Goal: Information Seeking & Learning: Learn about a topic

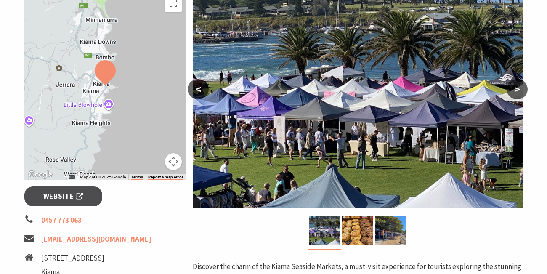
scroll to position [160, 0]
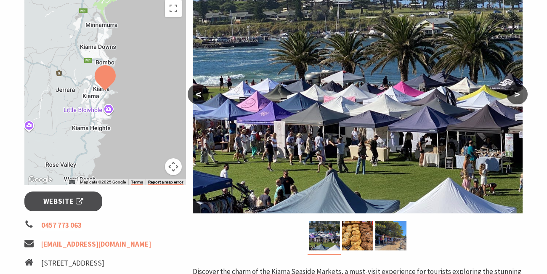
click at [201, 100] on button "<" at bounding box center [198, 94] width 21 height 20
click at [514, 96] on button ">" at bounding box center [517, 94] width 21 height 20
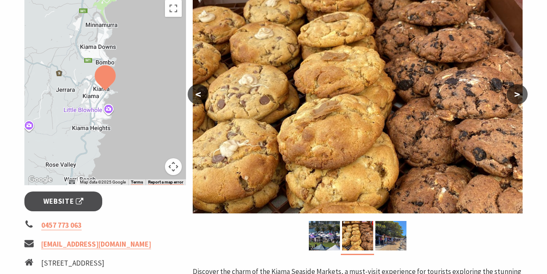
click at [514, 96] on button ">" at bounding box center [517, 94] width 21 height 20
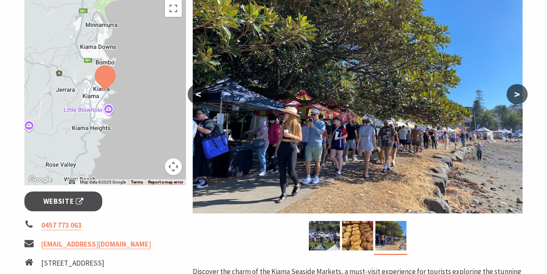
click at [514, 96] on button ">" at bounding box center [517, 94] width 21 height 20
click at [197, 101] on button "<" at bounding box center [198, 94] width 21 height 20
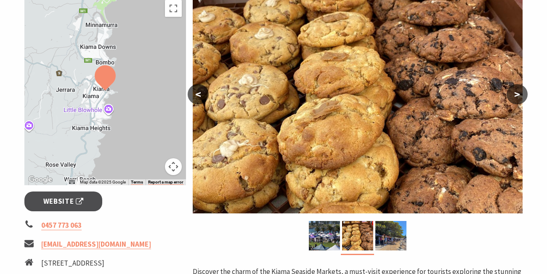
click at [197, 101] on button "<" at bounding box center [198, 94] width 21 height 20
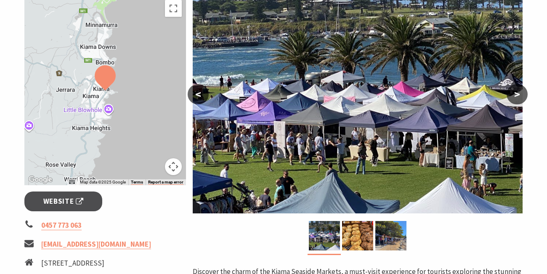
click at [197, 101] on button "<" at bounding box center [198, 94] width 21 height 20
click at [199, 105] on img at bounding box center [358, 104] width 330 height 217
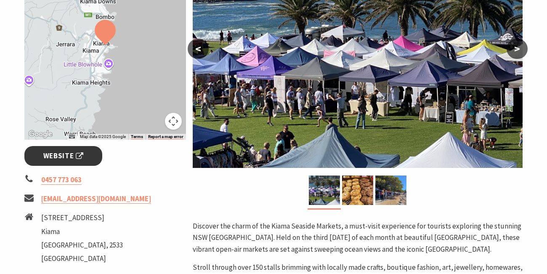
click at [64, 160] on span "Website" at bounding box center [63, 155] width 40 height 11
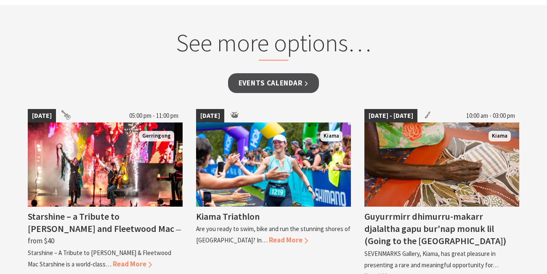
scroll to position [0, 0]
